Goal: Task Accomplishment & Management: Manage account settings

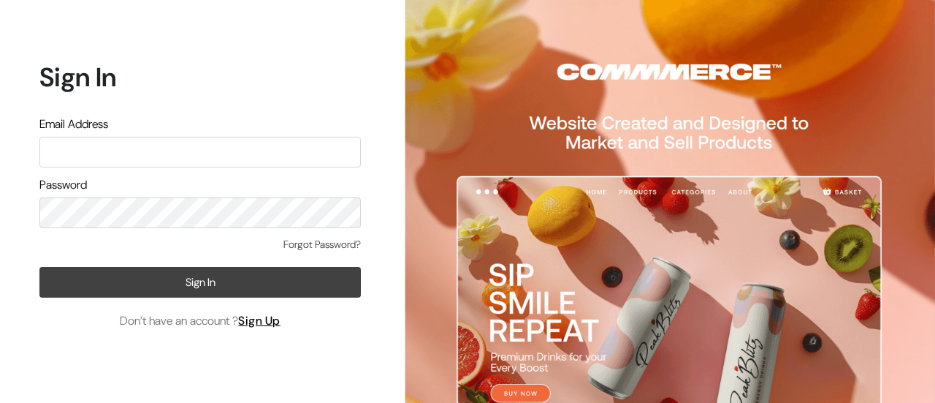
type input "[EMAIL_ADDRESS][DOMAIN_NAME]"
click at [175, 289] on button "Sign In" at bounding box center [200, 282] width 322 height 31
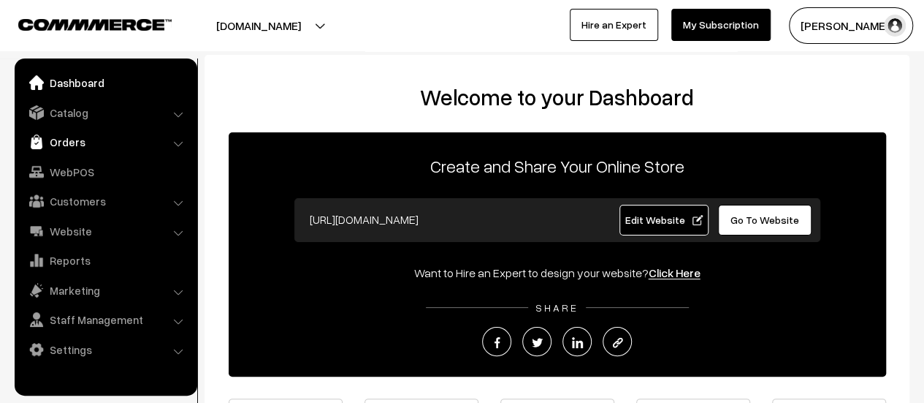
click at [51, 135] on link "Orders" at bounding box center [105, 142] width 174 height 26
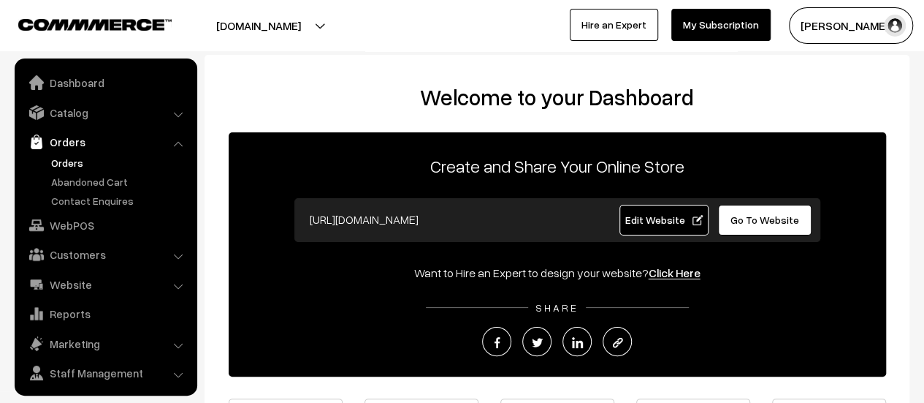
click at [60, 160] on link "Orders" at bounding box center [119, 162] width 145 height 15
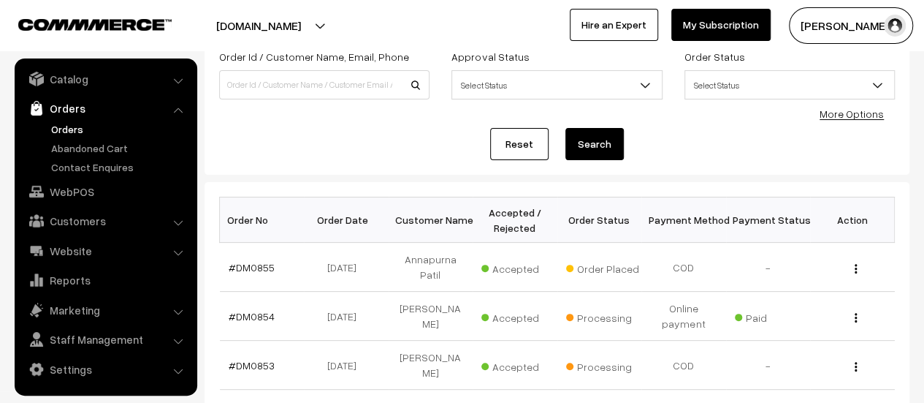
scroll to position [110, 0]
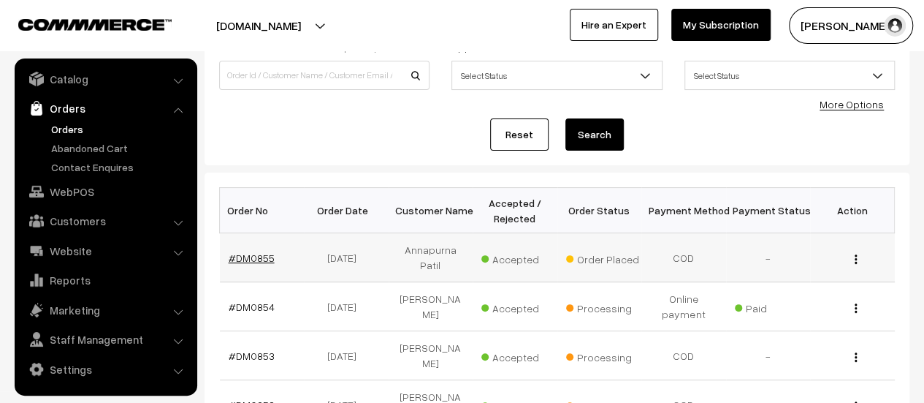
click at [250, 251] on link "#DM0855" at bounding box center [252, 257] width 46 height 12
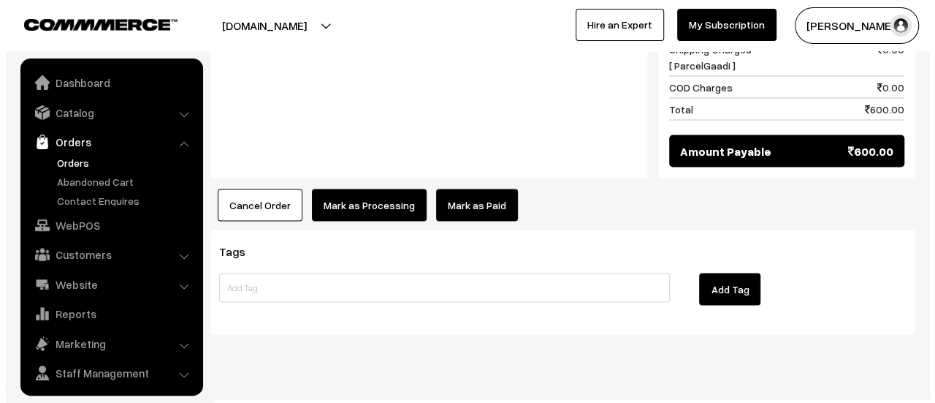
scroll to position [34, 0]
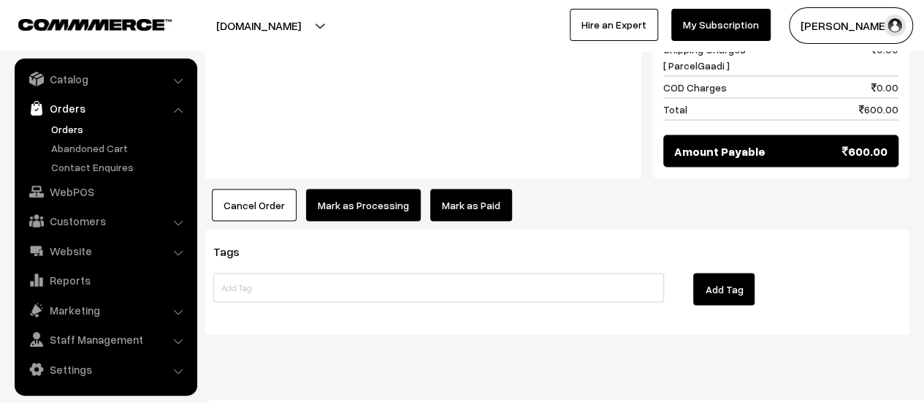
click at [339, 189] on button "Mark as Processing" at bounding box center [363, 205] width 115 height 32
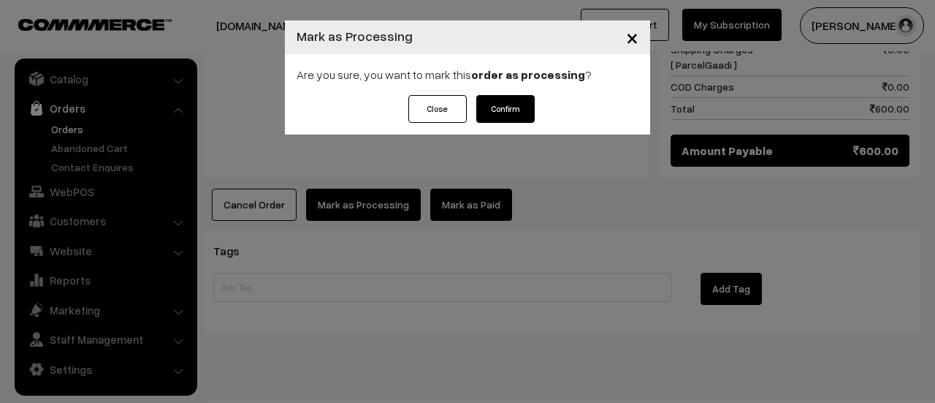
click at [496, 106] on button "Confirm" at bounding box center [505, 109] width 58 height 28
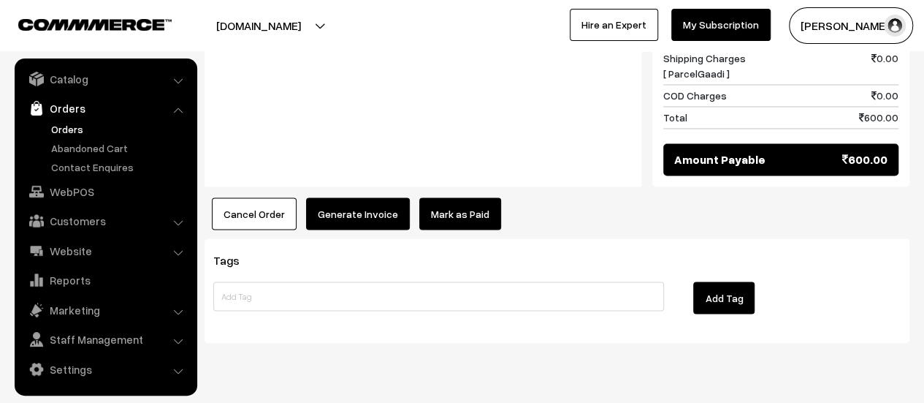
scroll to position [1194, 0]
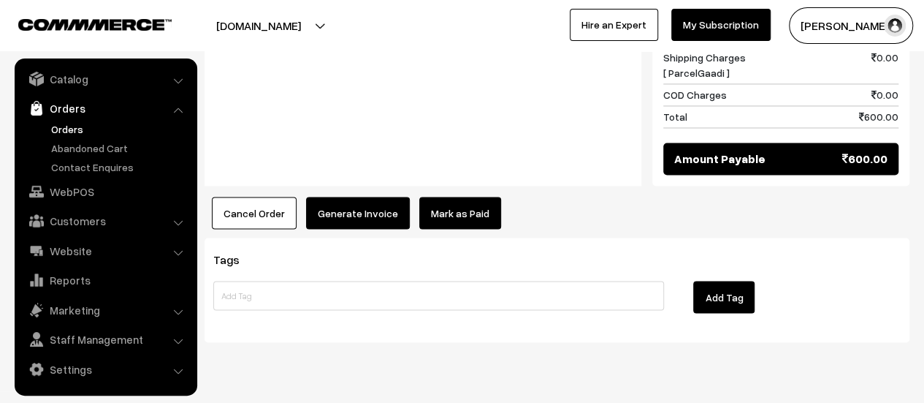
click at [346, 197] on button "Generate Invoice" at bounding box center [358, 213] width 104 height 32
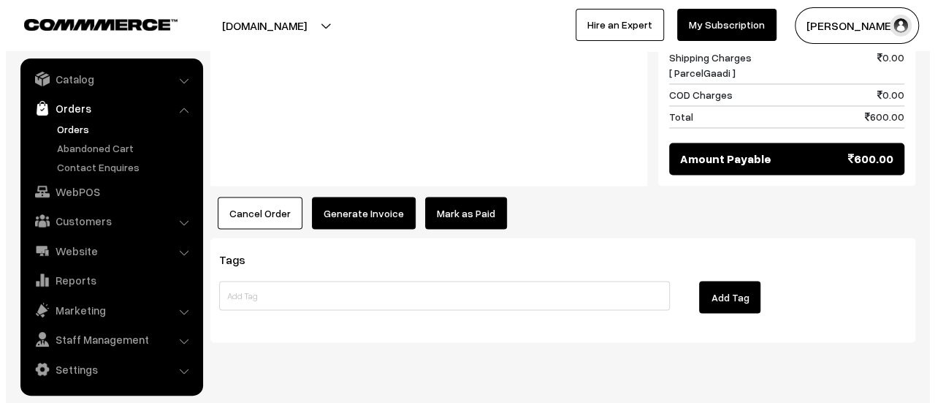
scroll to position [1197, 0]
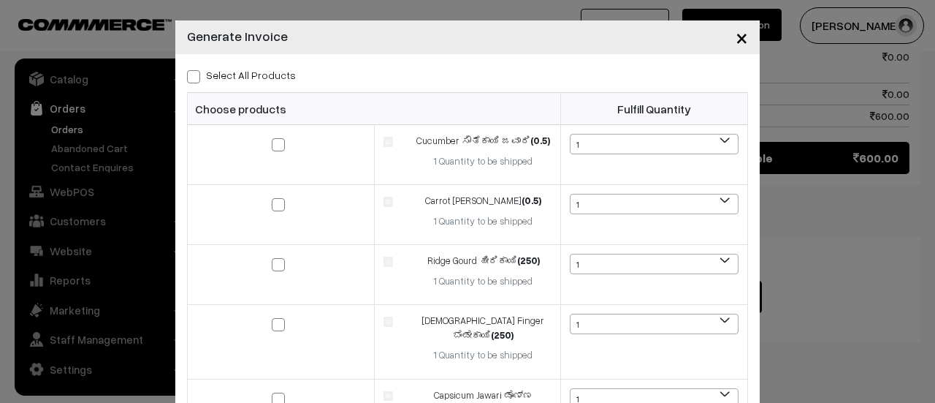
click at [187, 74] on span at bounding box center [193, 76] width 13 height 13
click at [187, 74] on input "Select All Products" at bounding box center [191, 73] width 9 height 9
checkbox input "true"
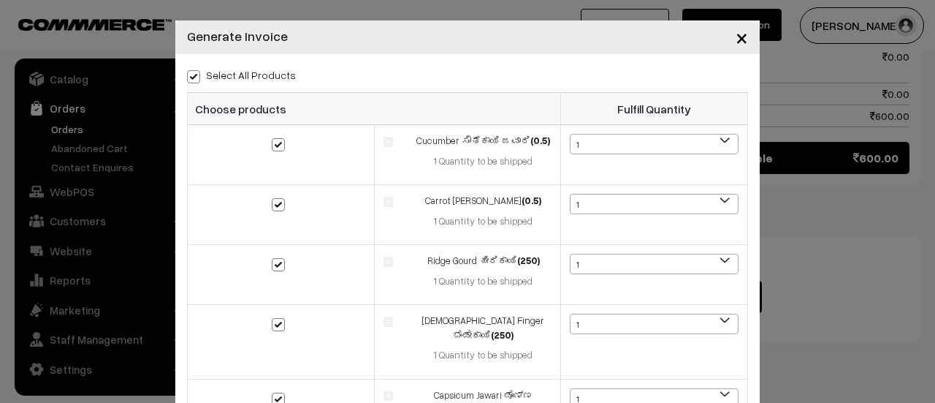
checkbox input "true"
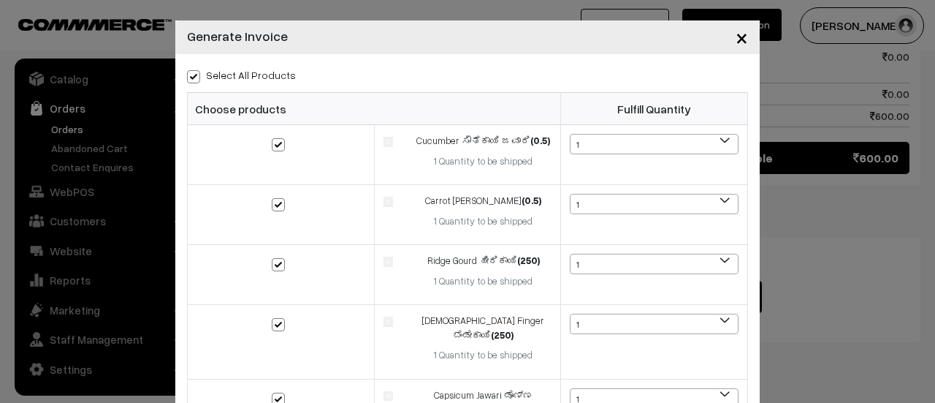
checkbox input "true"
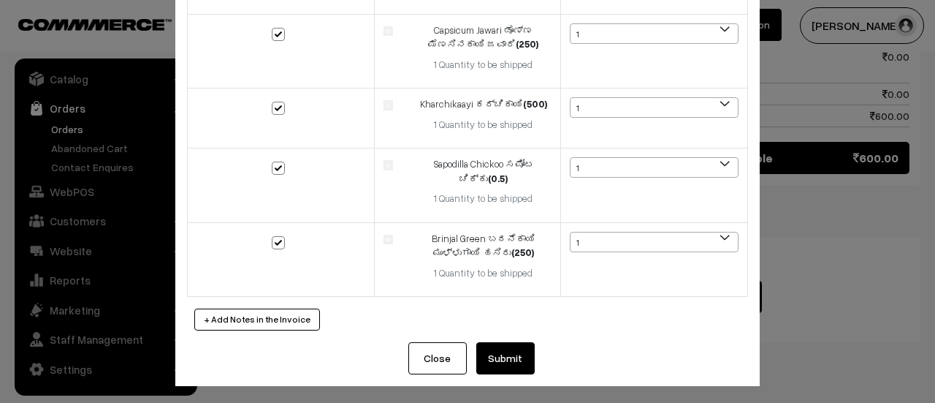
click at [501, 354] on button "Submit" at bounding box center [505, 358] width 58 height 32
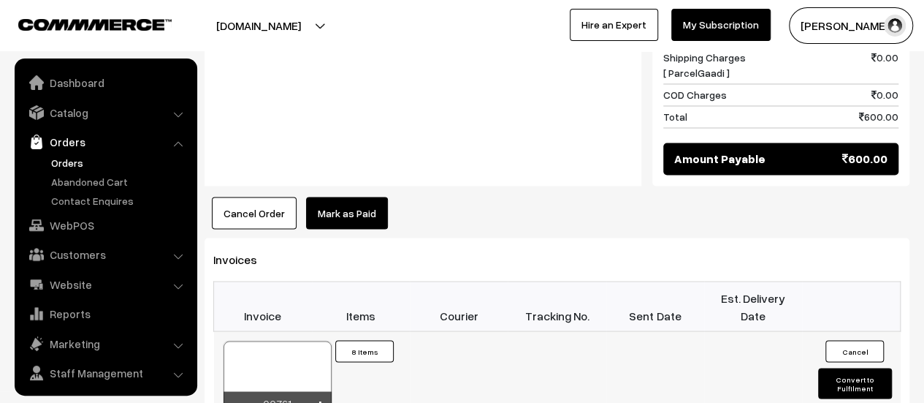
scroll to position [34, 0]
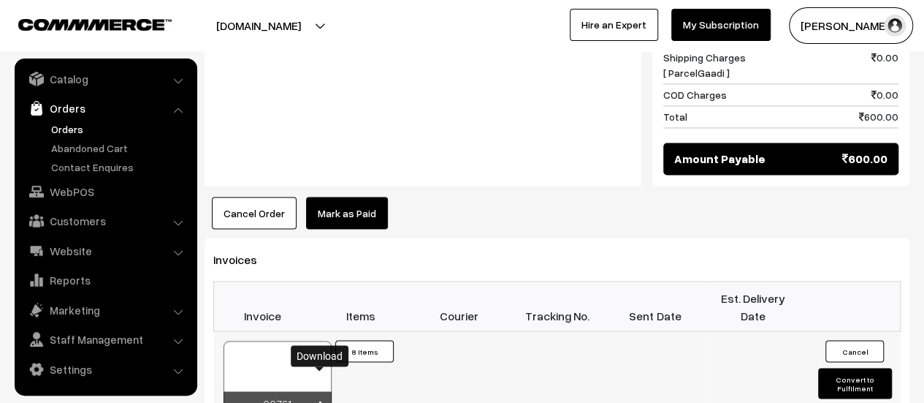
click at [319, 400] on icon at bounding box center [320, 404] width 9 height 9
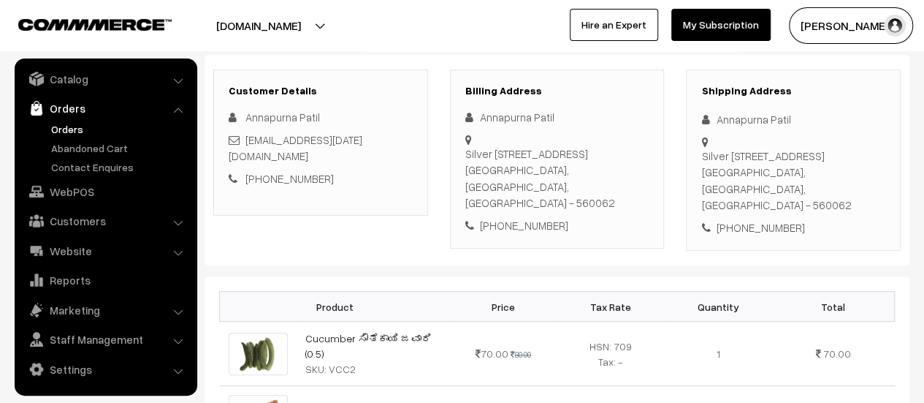
scroll to position [0, 0]
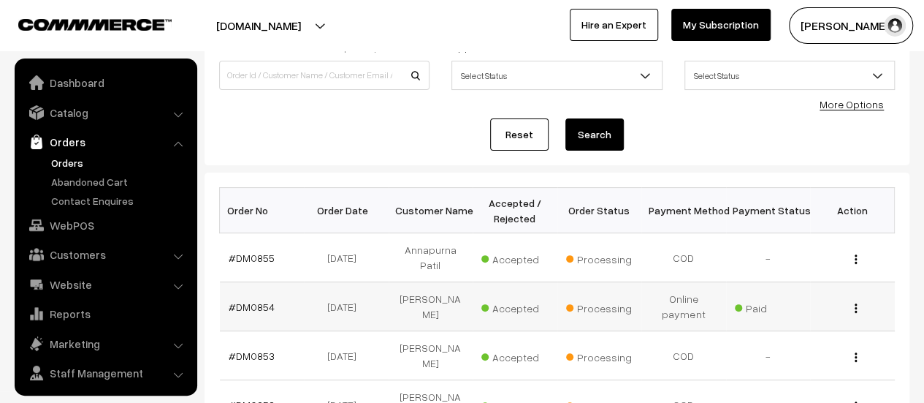
scroll to position [34, 0]
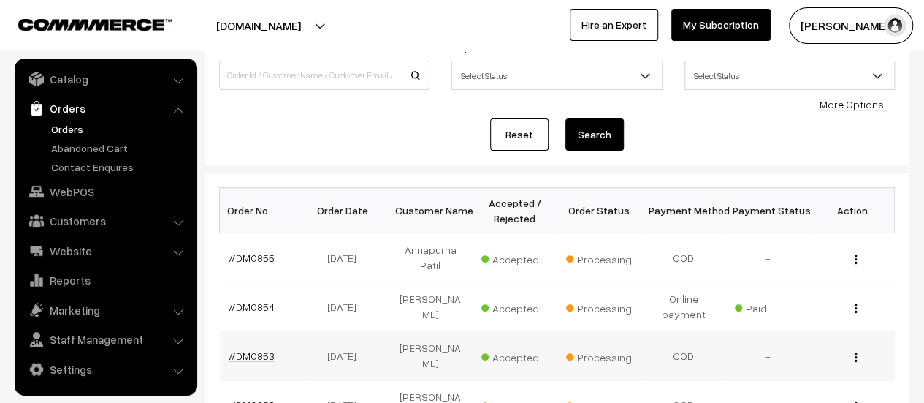
click at [260, 349] on link "#DM0853" at bounding box center [252, 355] width 46 height 12
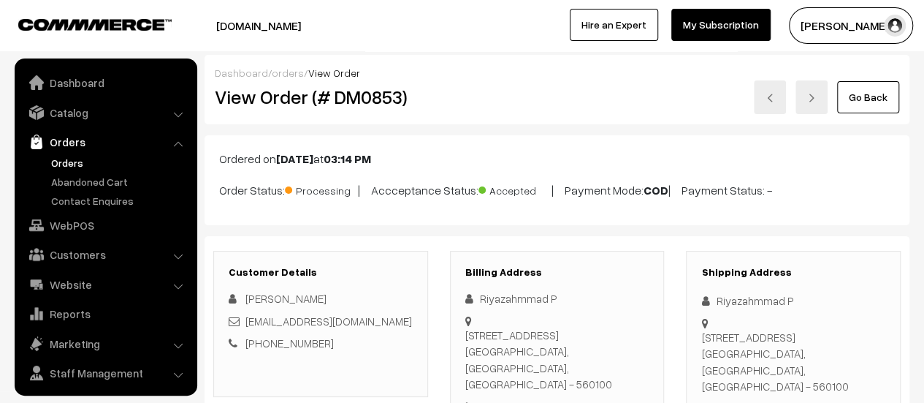
scroll to position [34, 0]
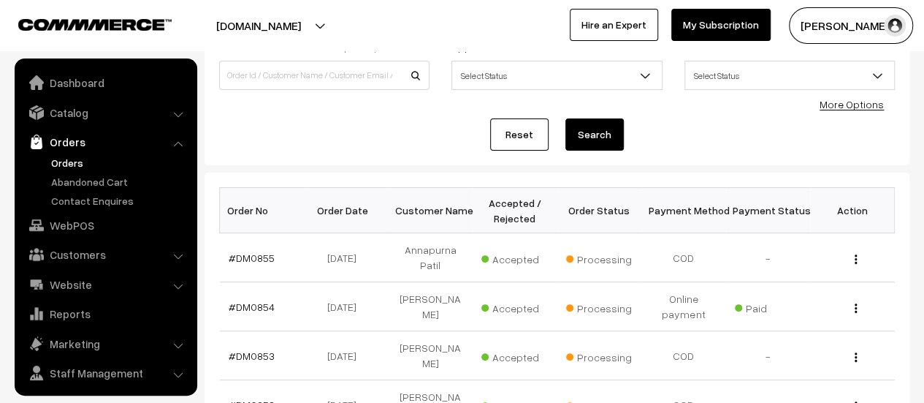
scroll to position [34, 0]
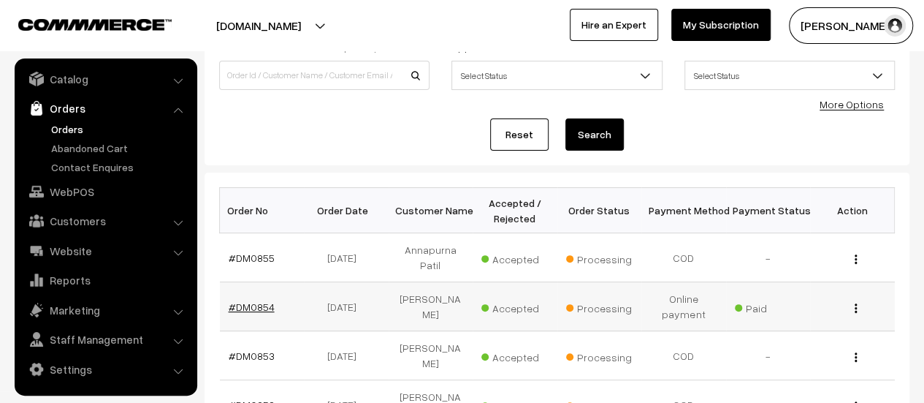
click at [250, 300] on link "#DM0854" at bounding box center [252, 306] width 46 height 12
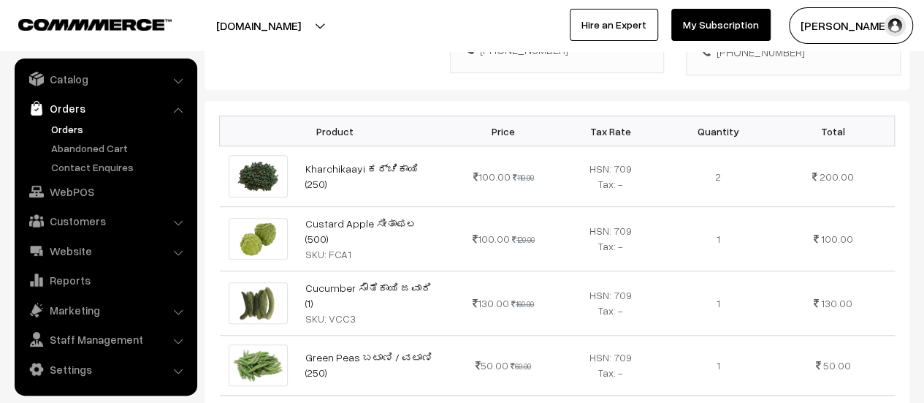
scroll to position [428, 0]
click at [60, 151] on link "Abandoned Cart" at bounding box center [119, 147] width 145 height 15
